Goal: Information Seeking & Learning: Learn about a topic

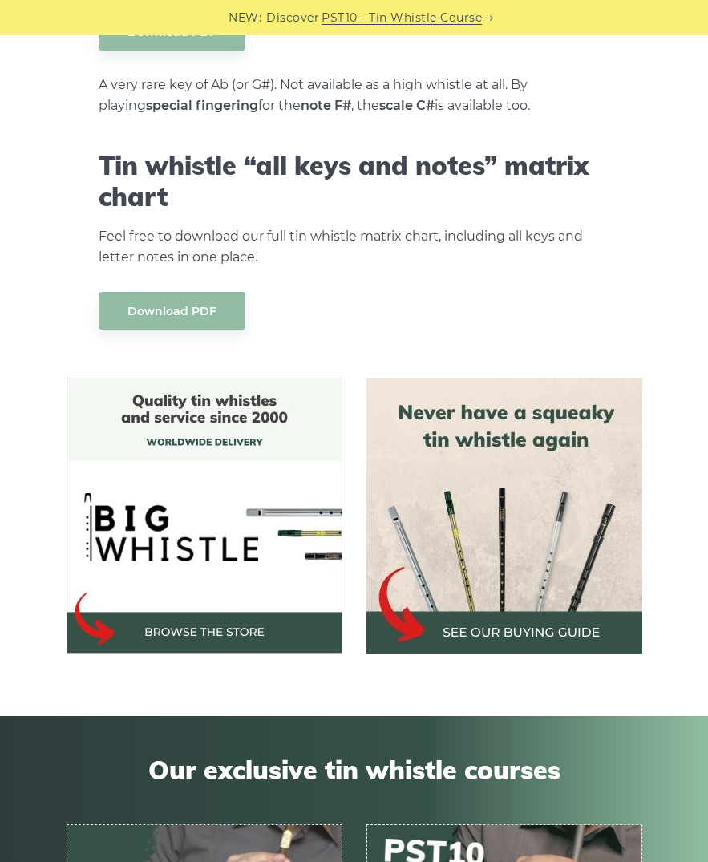
scroll to position [7712, 0]
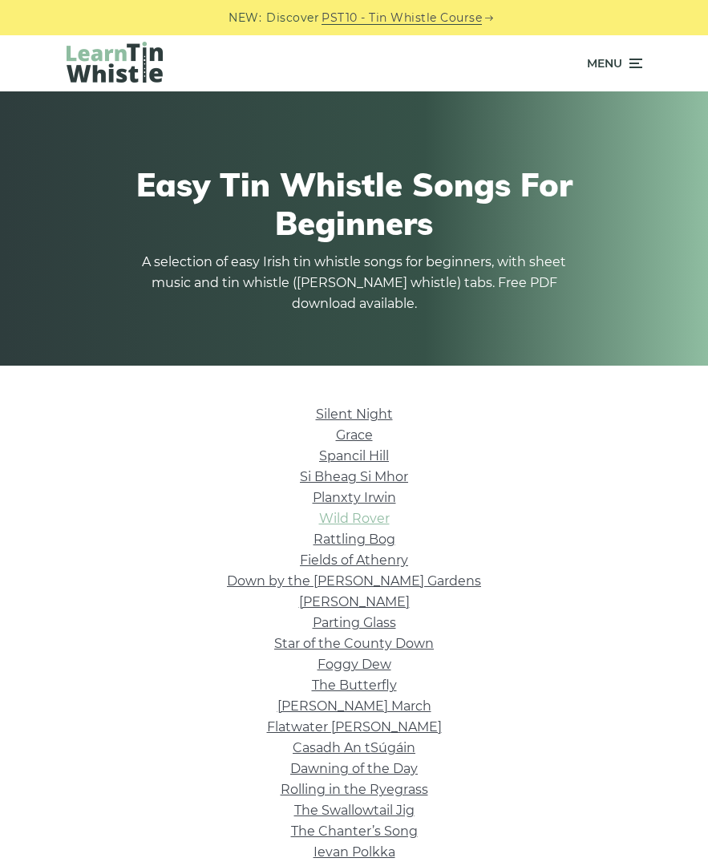
click at [376, 520] on link "Wild Rover" at bounding box center [354, 518] width 71 height 15
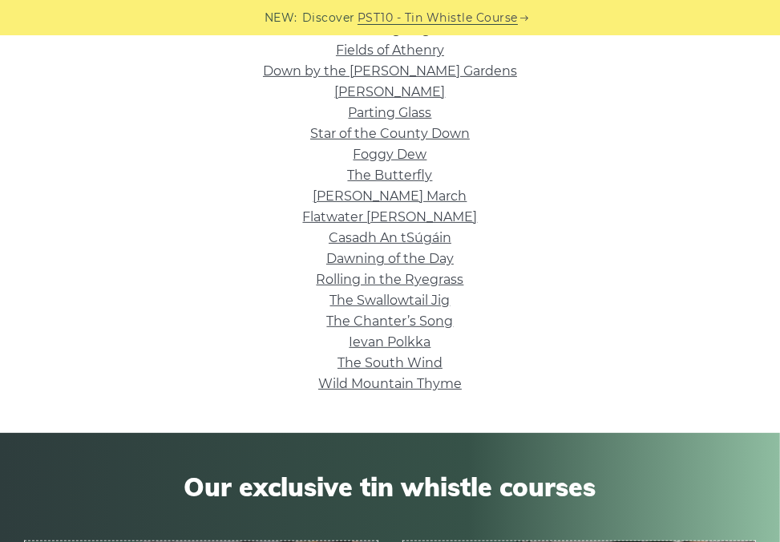
scroll to position [569, 0]
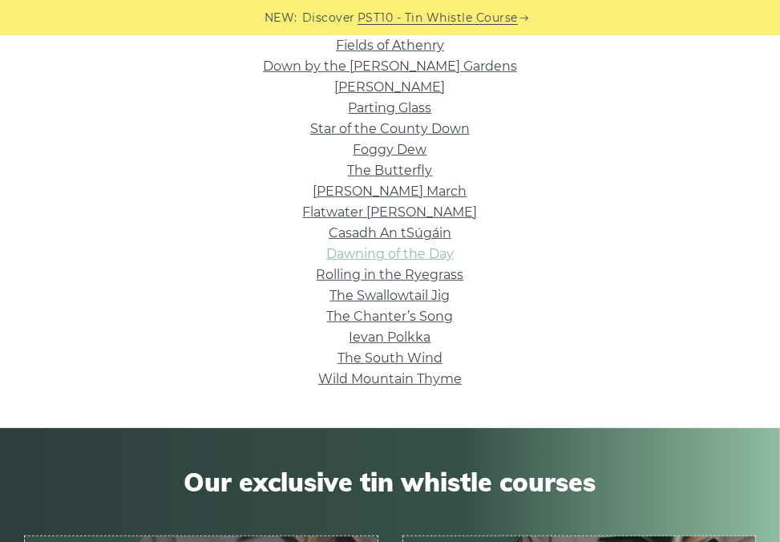
click at [385, 256] on link "Dawning of the Day" at bounding box center [389, 253] width 127 height 15
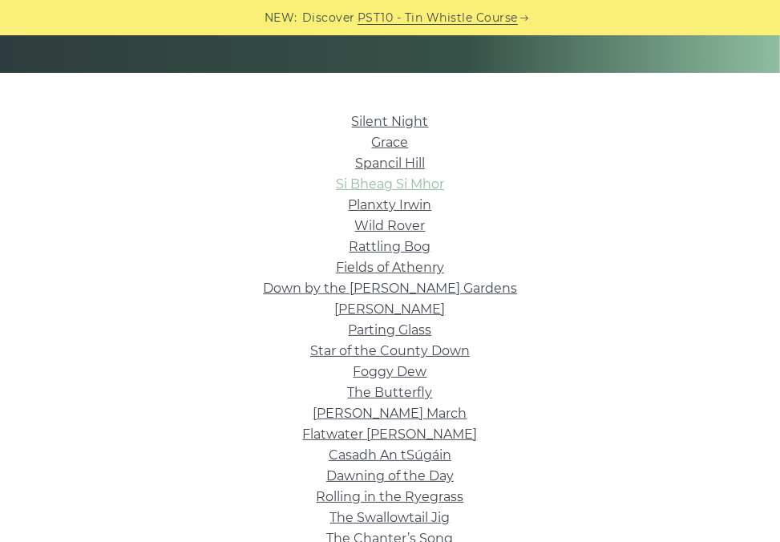
scroll to position [348, 0]
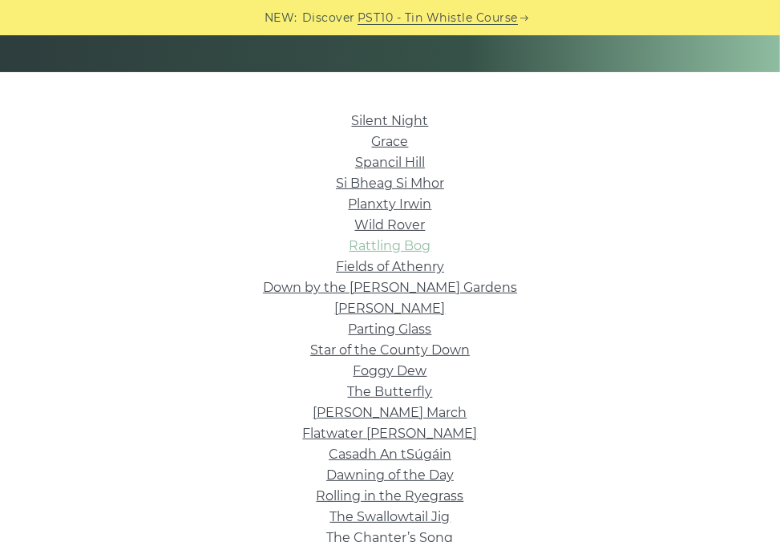
click at [410, 247] on link "Rattling Bog" at bounding box center [390, 245] width 82 height 15
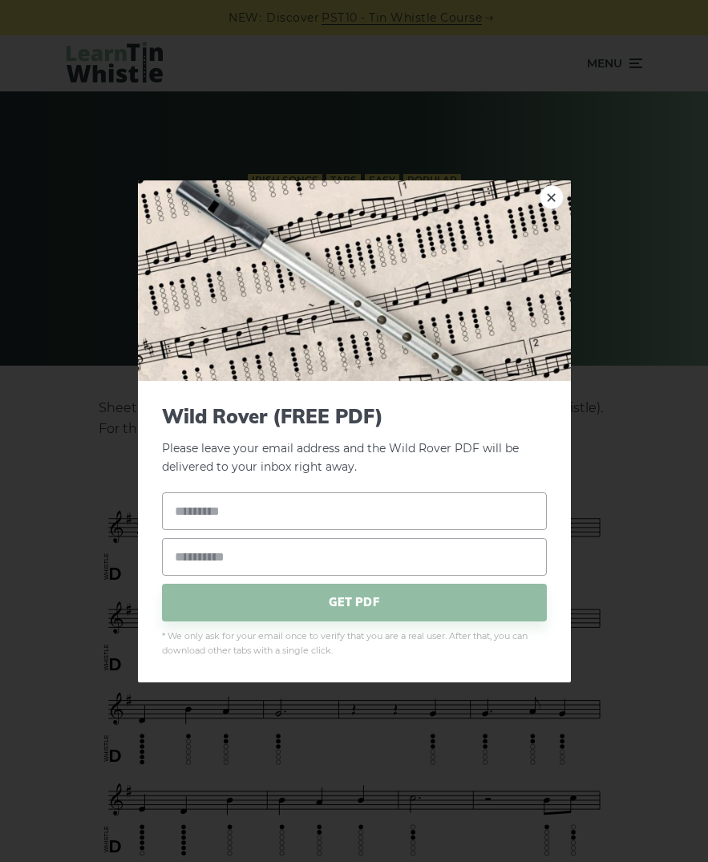
click at [579, 557] on div "× Wild Rover (FREE PDF) Please leave your email address and the Wild Rover PDF …" at bounding box center [354, 431] width 708 height 862
click at [547, 200] on link "×" at bounding box center [551, 196] width 24 height 24
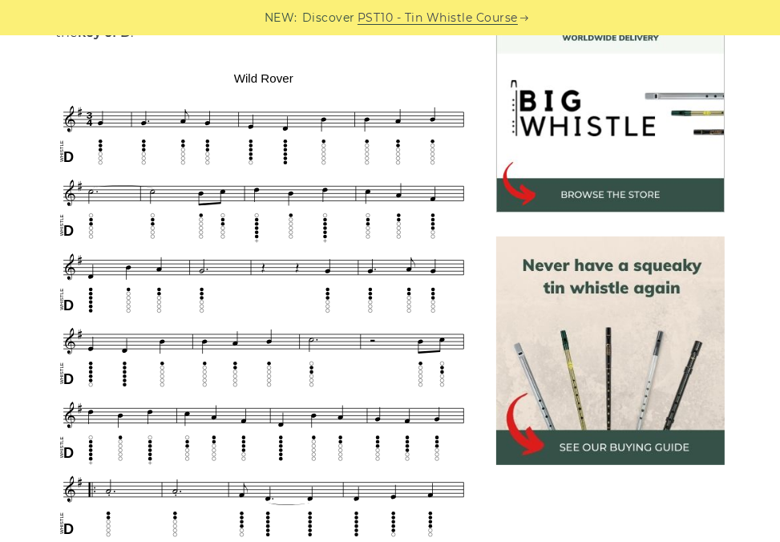
scroll to position [480, 0]
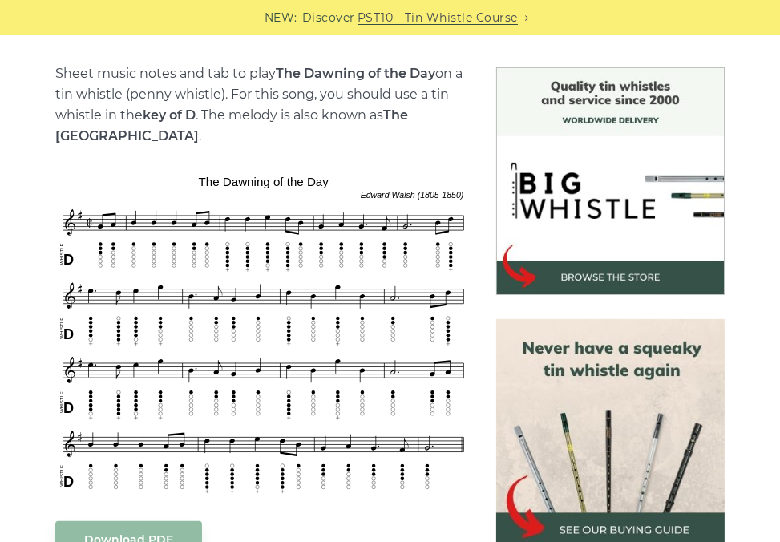
scroll to position [392, 0]
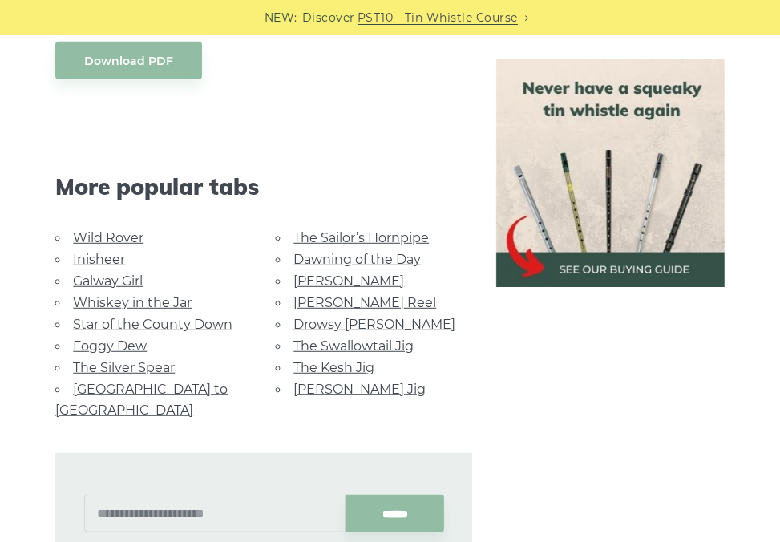
scroll to position [886, 0]
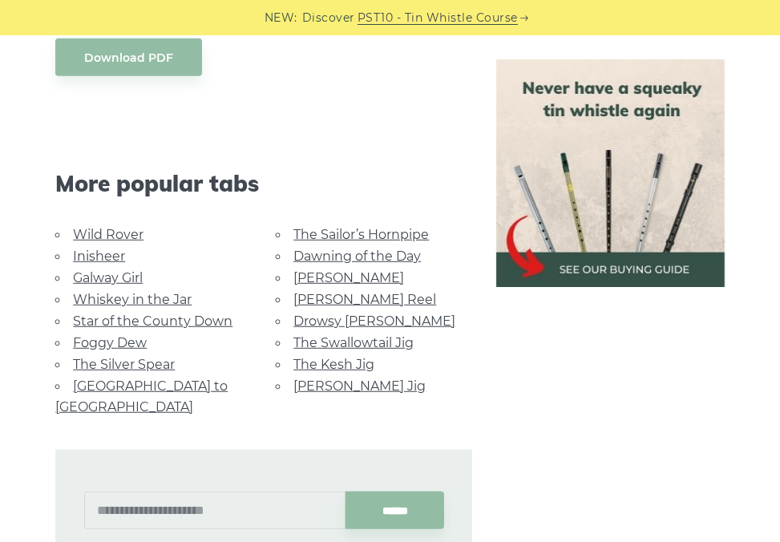
click at [95, 270] on link "Galway Girl" at bounding box center [108, 277] width 70 height 15
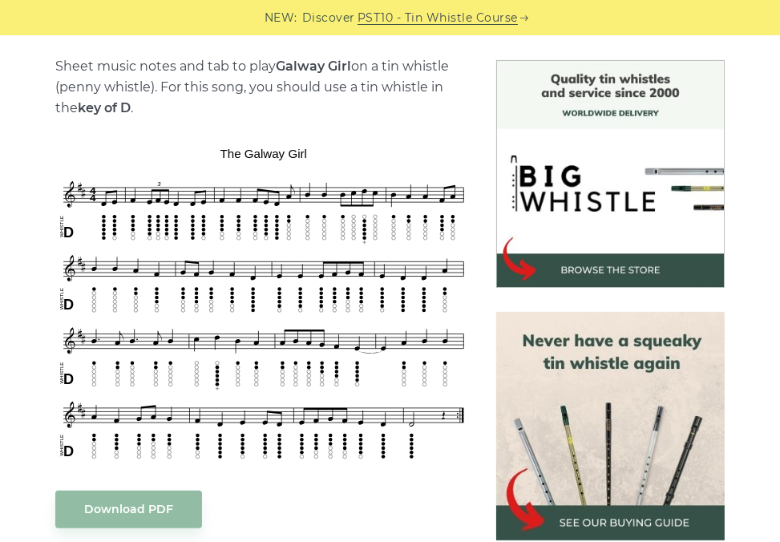
scroll to position [445, 0]
